Goal: Contribute content: Add original content to the website for others to see

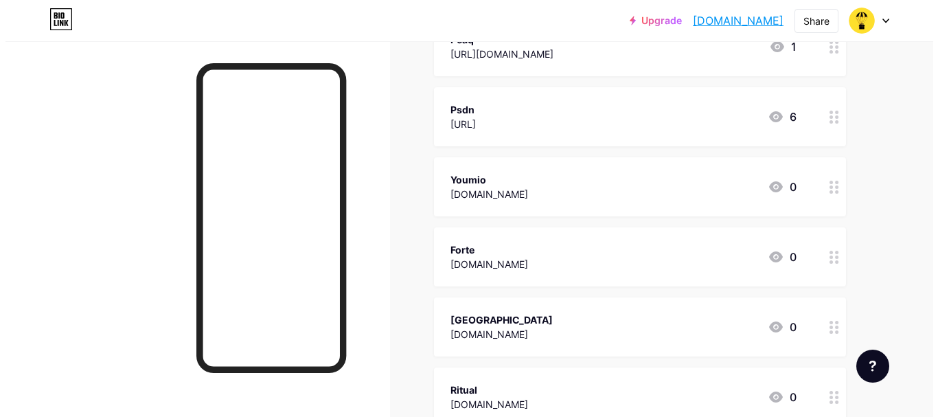
scroll to position [206, 0]
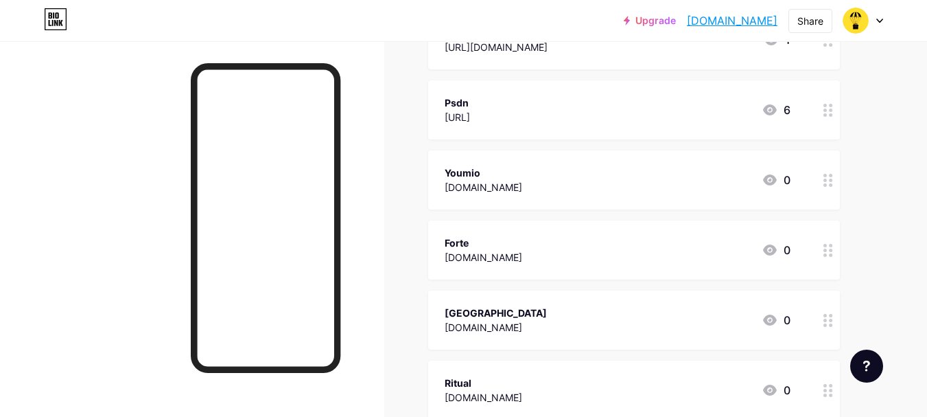
click at [542, 248] on div "Forte [DOMAIN_NAME] 0" at bounding box center [618, 250] width 346 height 32
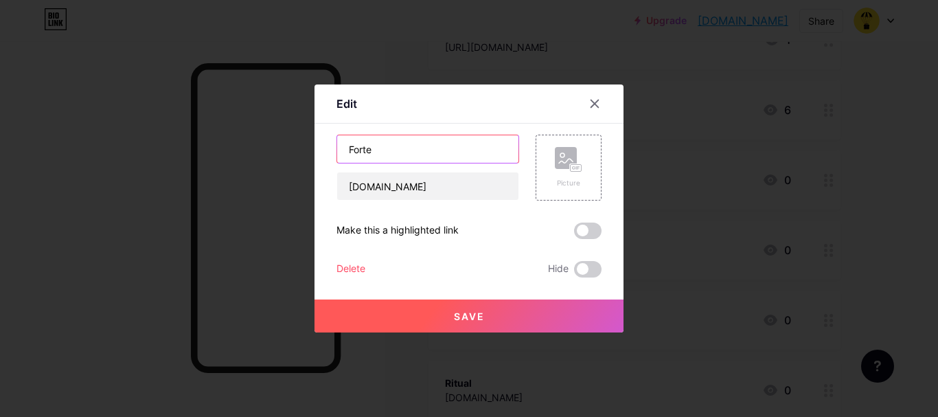
click at [420, 143] on input "Forte" at bounding box center [427, 148] width 181 height 27
click at [378, 150] on input "Forte 910 M Funding" at bounding box center [427, 148] width 181 height 27
click at [461, 147] on input "Forte ( 910 M Funding" at bounding box center [427, 148] width 181 height 27
type input "Forte ( 910 M Funding )"
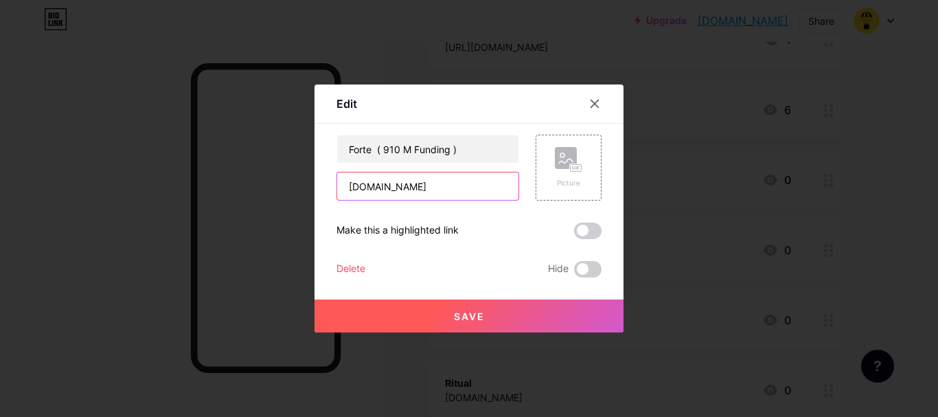
click at [440, 186] on input "[DOMAIN_NAME]" at bounding box center [427, 185] width 181 height 27
paste input "[URL][DOMAIN_NAME]"
type input "[URL][DOMAIN_NAME]"
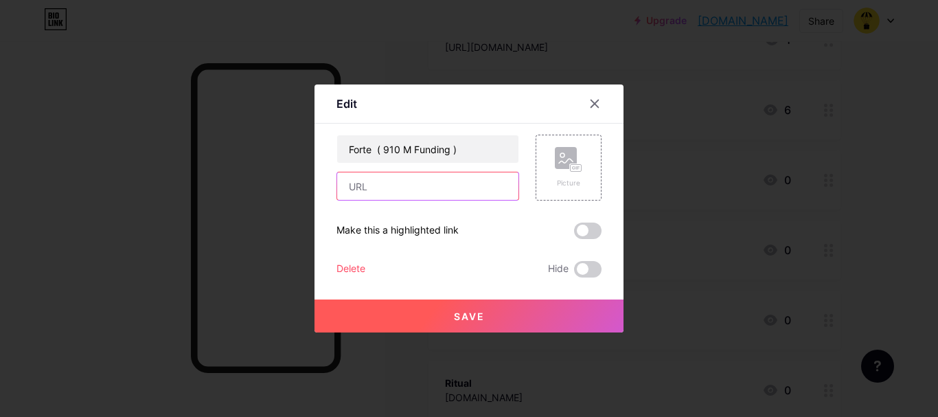
scroll to position [0, 0]
paste input "[URL][DOMAIN_NAME]"
type input "[URL][DOMAIN_NAME]"
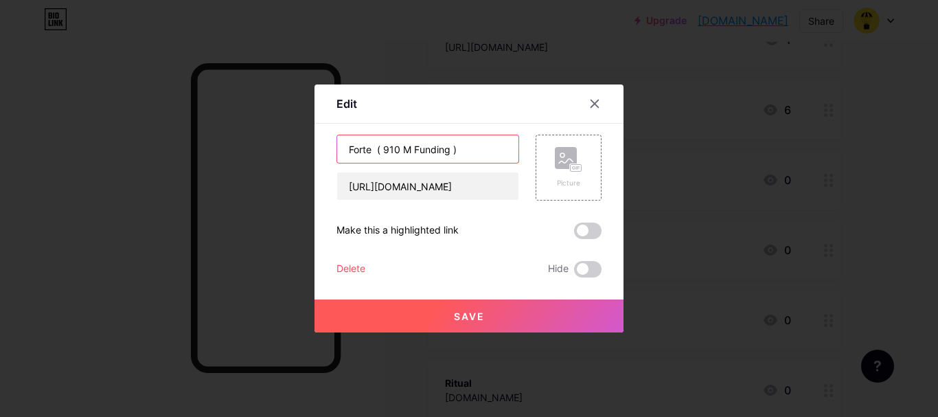
click at [486, 148] on input "Forte ( 910 M Funding )" at bounding box center [427, 148] width 181 height 27
type input "Forte ( 910 M Funding ) Galxe Task"
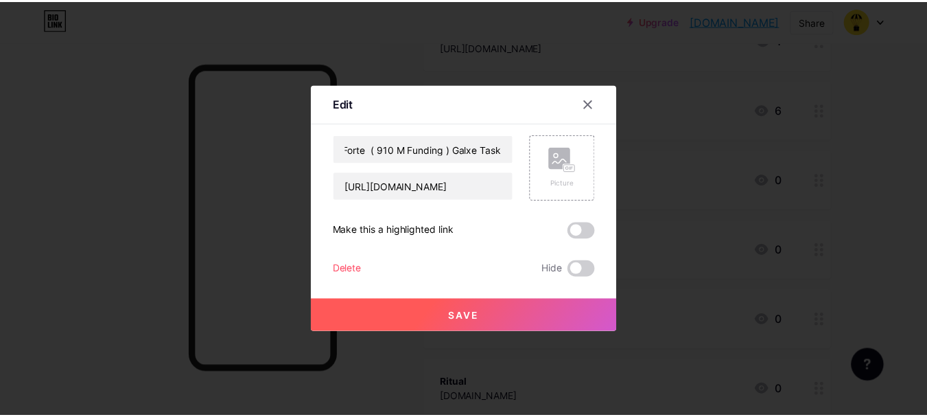
scroll to position [0, 0]
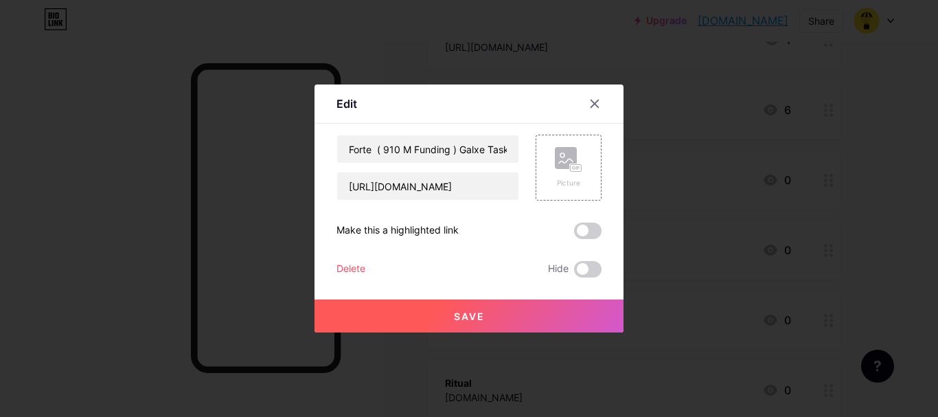
click at [460, 316] on span "Save" at bounding box center [469, 316] width 31 height 12
